Goal: Use online tool/utility: Utilize a website feature to perform a specific function

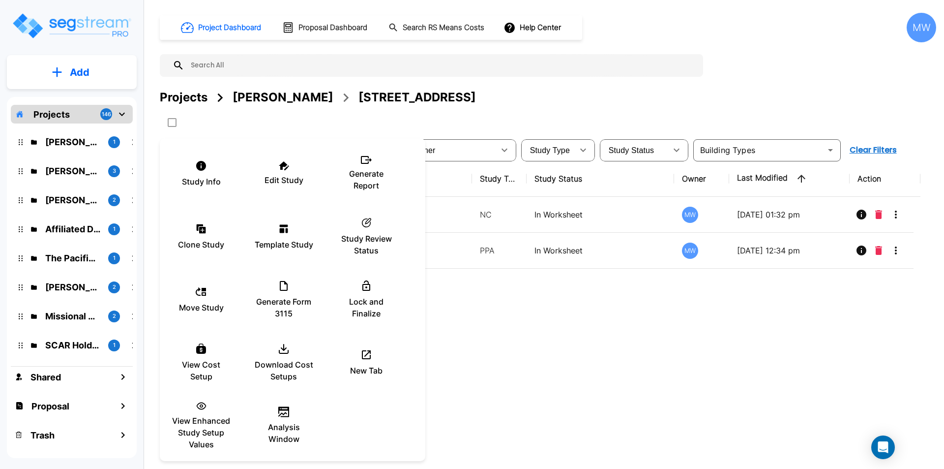
click at [536, 295] on div at bounding box center [472, 234] width 944 height 469
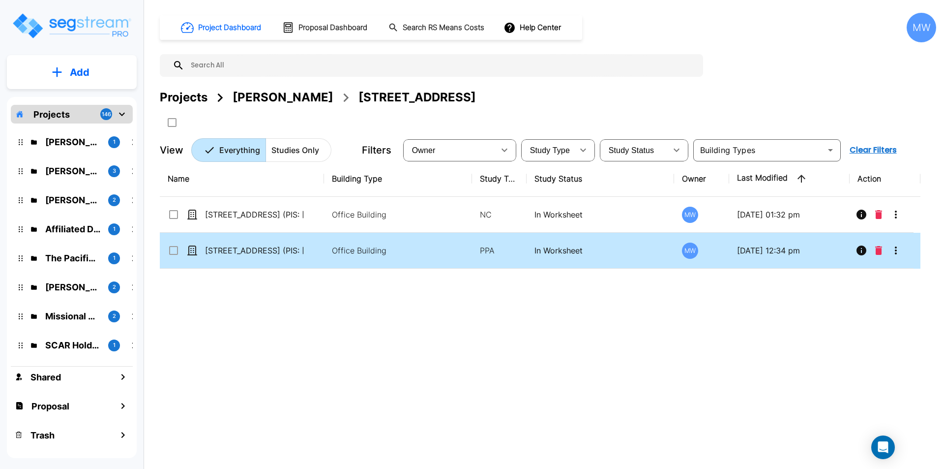
click at [394, 261] on td "Office Building" at bounding box center [398, 251] width 148 height 36
checkbox input "true"
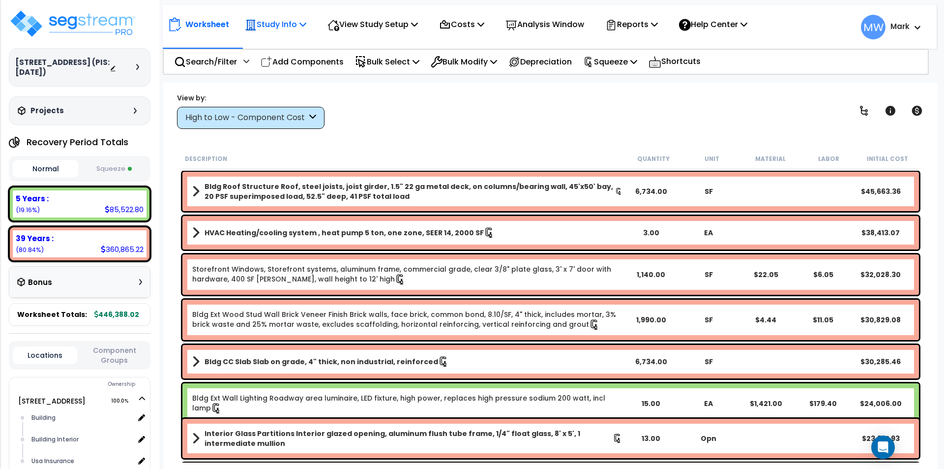
click at [280, 26] on p "Study Info" at bounding box center [275, 24] width 61 height 13
click at [477, 112] on div "View by: High to Low - Component Cost High to Low - Component Cost" at bounding box center [551, 110] width 755 height 36
click at [124, 168] on button "Squeeze" at bounding box center [114, 168] width 66 height 17
click at [238, 122] on div "High to Low - Component Cost" at bounding box center [246, 117] width 122 height 11
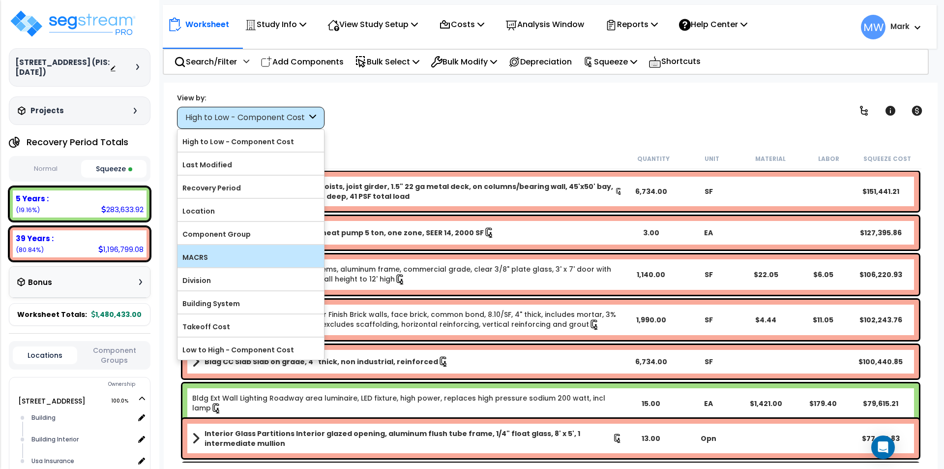
click at [221, 260] on label "MACRS" at bounding box center [251, 257] width 147 height 15
click at [0, 0] on input "MACRS" at bounding box center [0, 0] width 0 height 0
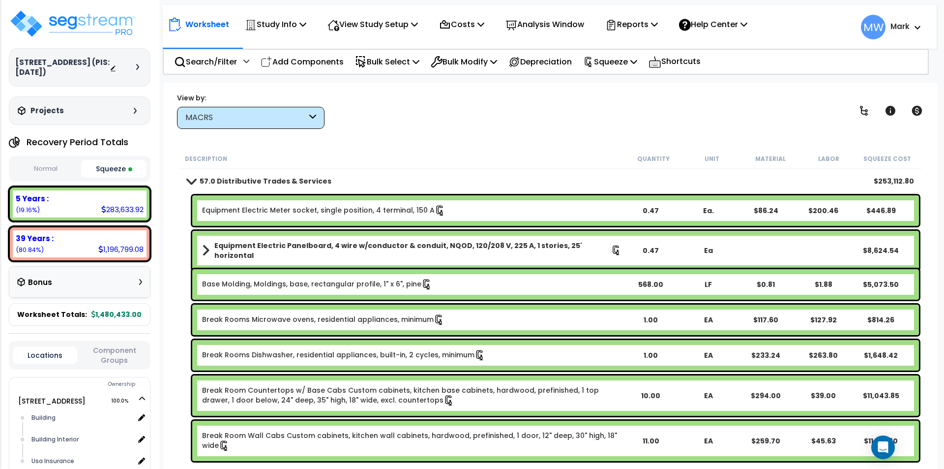
click at [197, 177] on link "57.0 Distributive Trades & Services" at bounding box center [259, 181] width 144 height 14
